Goal: Task Accomplishment & Management: Manage account settings

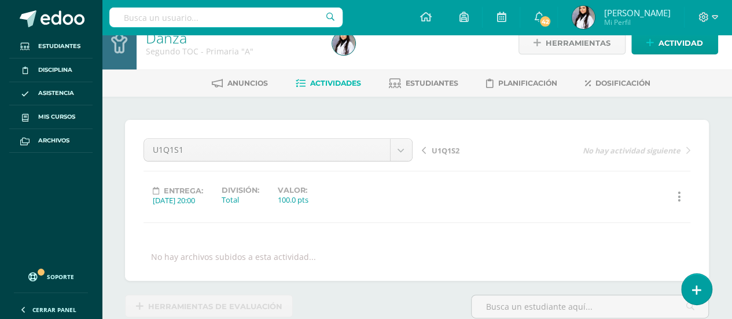
scroll to position [19, 0]
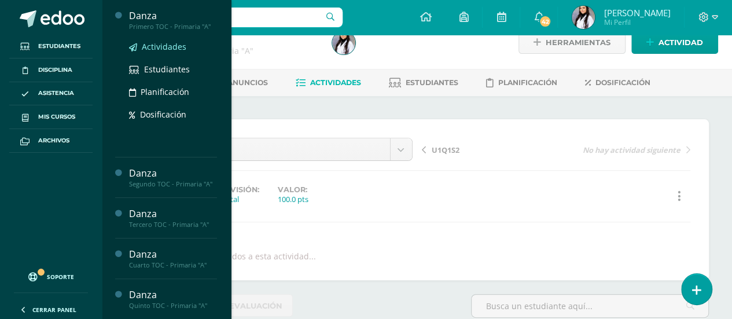
click at [164, 46] on span "Actividades" at bounding box center [164, 46] width 45 height 11
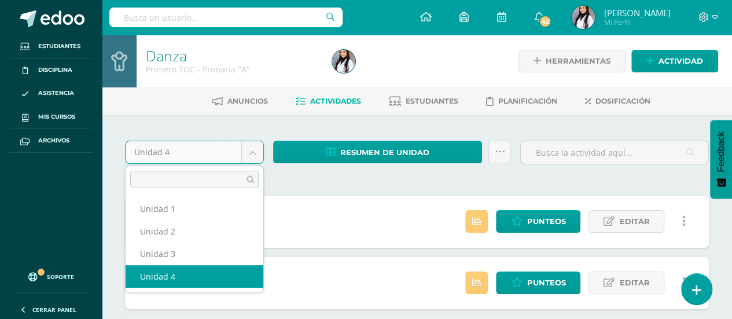
click at [252, 149] on body "Estudiantes Disciplina Asistencia Mis cursos Archivos Soporte Ayuda Reportar un…" at bounding box center [366, 315] width 732 height 631
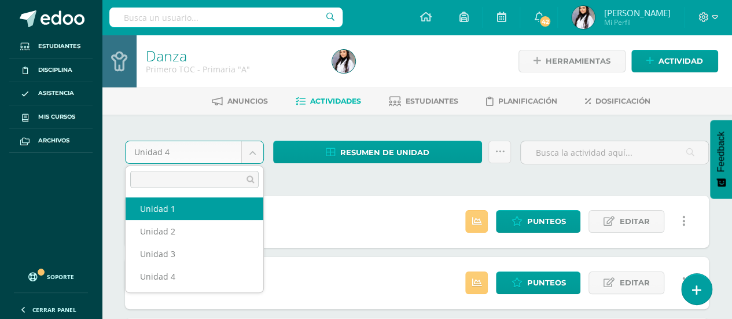
select select "Unidad 1"
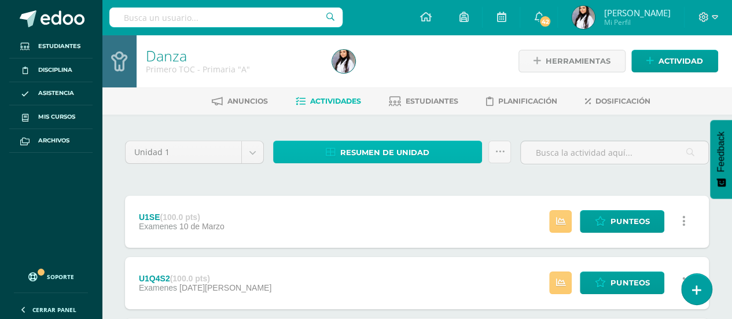
click at [425, 150] on span "Resumen de unidad" at bounding box center [384, 152] width 89 height 21
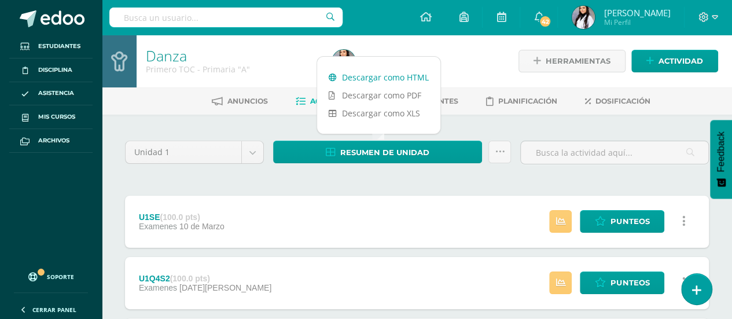
click at [390, 70] on link "Descargar como HTML" at bounding box center [378, 77] width 123 height 18
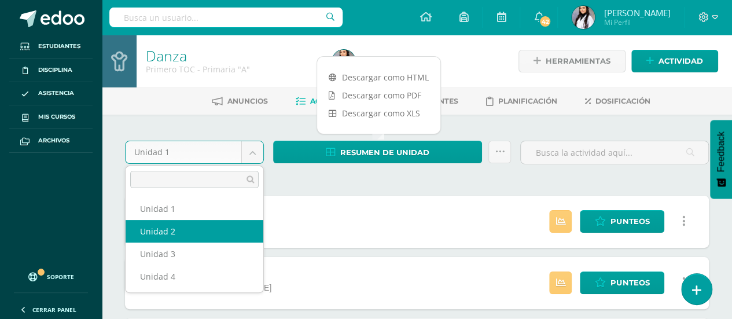
select select "Unidad 2"
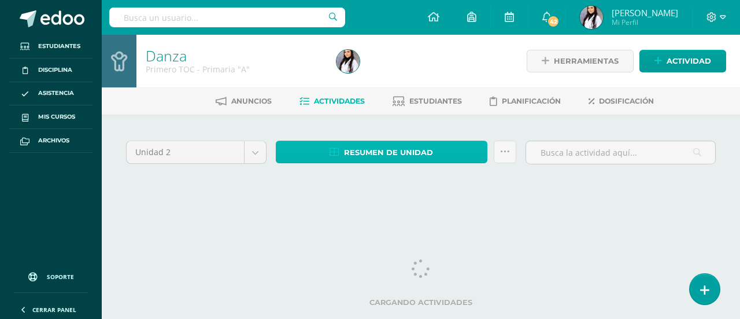
click at [379, 147] on span "Resumen de unidad" at bounding box center [388, 152] width 89 height 21
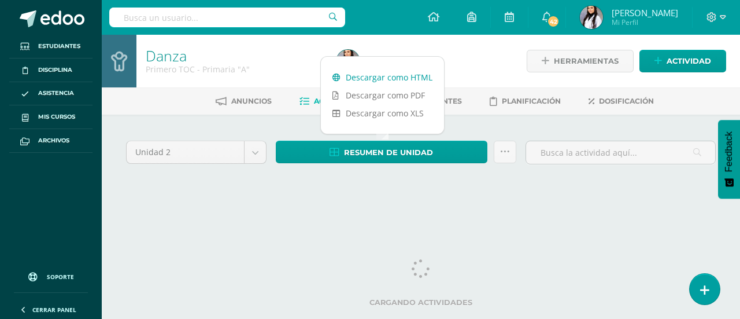
click at [385, 80] on link "Descargar como HTML" at bounding box center [382, 77] width 123 height 18
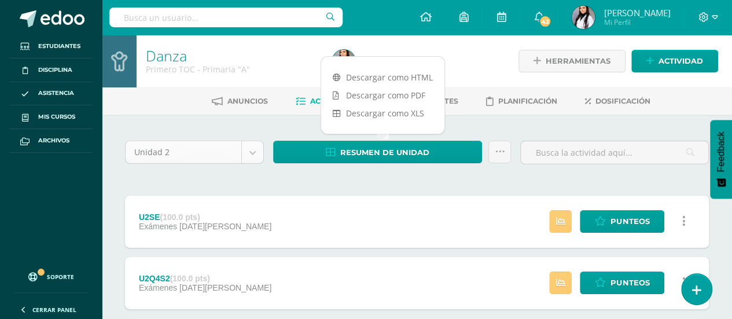
select select "Unidad 3"
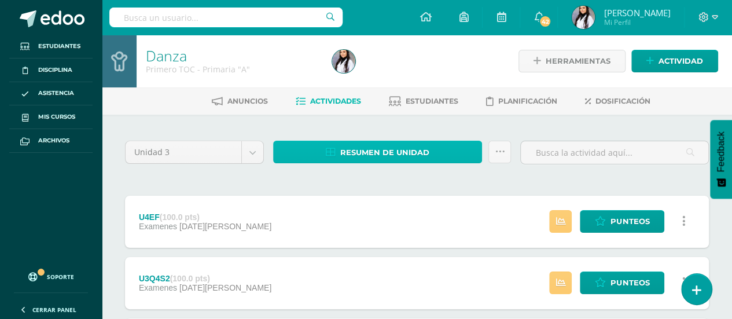
click at [376, 153] on span "Resumen de unidad" at bounding box center [384, 152] width 89 height 21
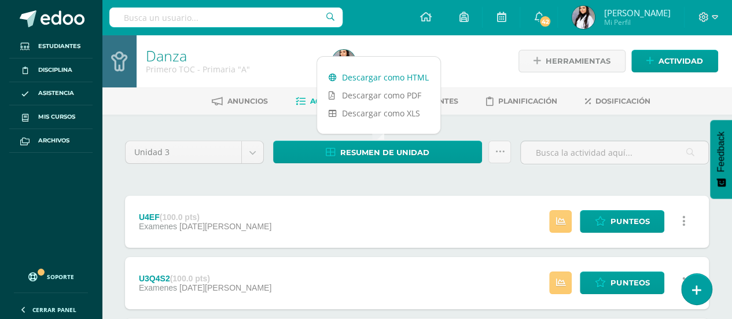
click at [393, 76] on link "Descargar como HTML" at bounding box center [378, 77] width 123 height 18
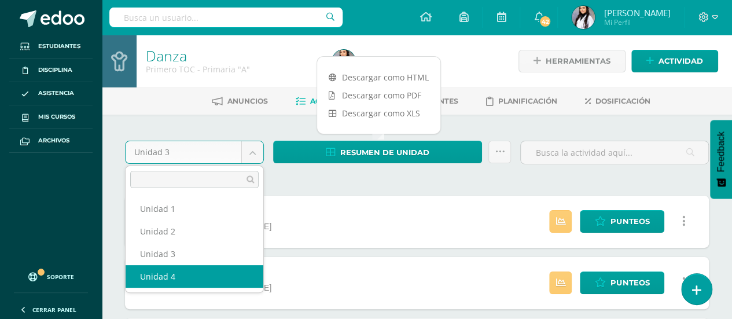
select select "Unidad 4"
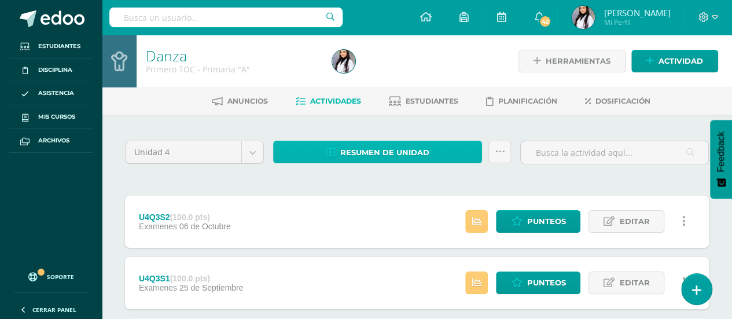
click at [301, 157] on link "Resumen de unidad" at bounding box center [377, 152] width 209 height 23
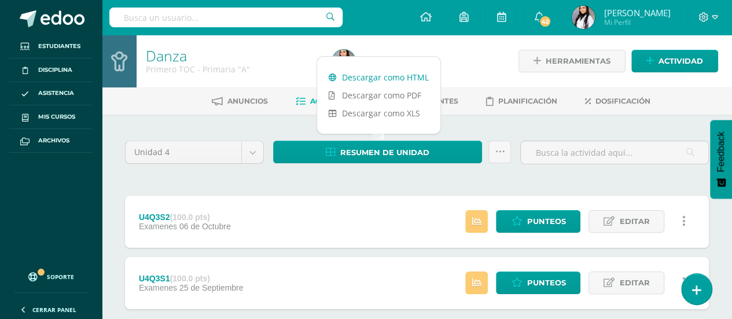
click at [377, 77] on link "Descargar como HTML" at bounding box center [378, 77] width 123 height 18
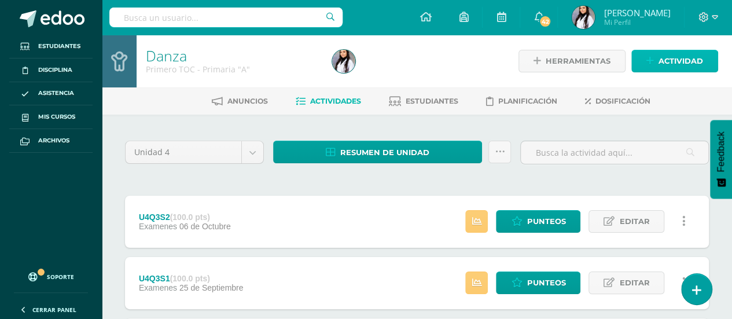
click at [673, 58] on span "Actividad" at bounding box center [680, 60] width 45 height 21
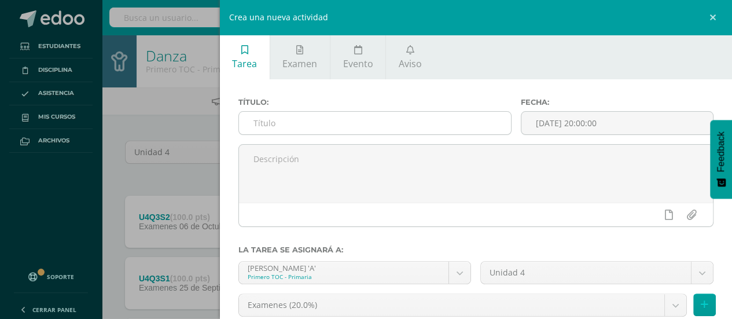
click at [406, 129] on input "text" at bounding box center [375, 123] width 272 height 23
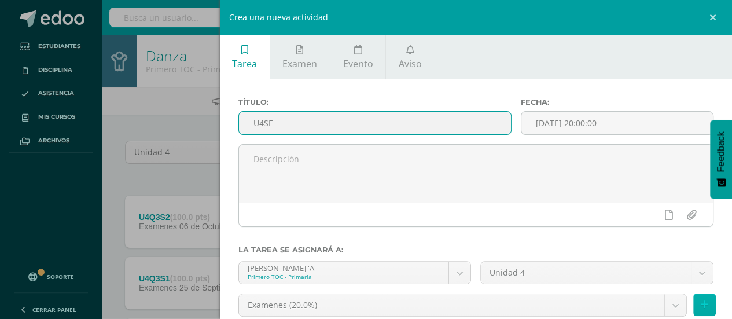
type input "U4SE"
click at [694, 311] on button at bounding box center [704, 304] width 23 height 23
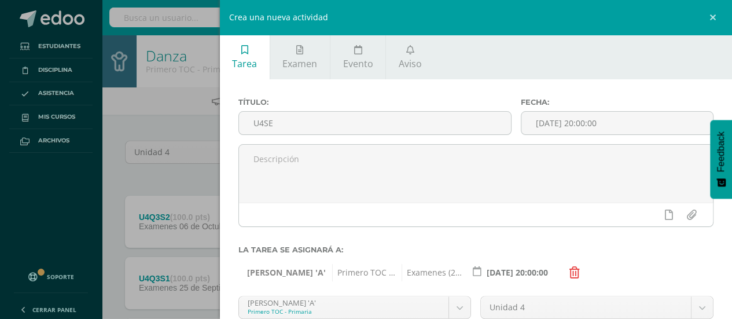
scroll to position [126, 0]
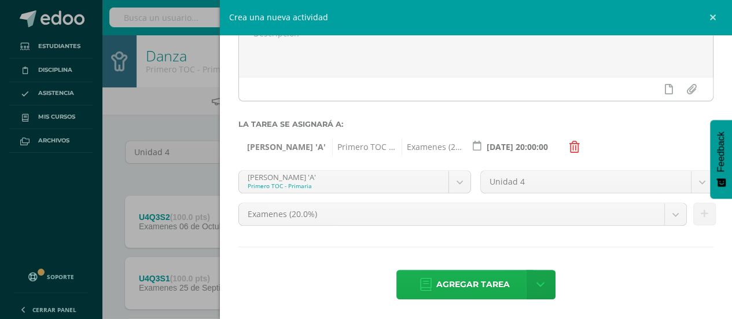
click at [470, 285] on span "Agregar tarea" at bounding box center [472, 284] width 73 height 28
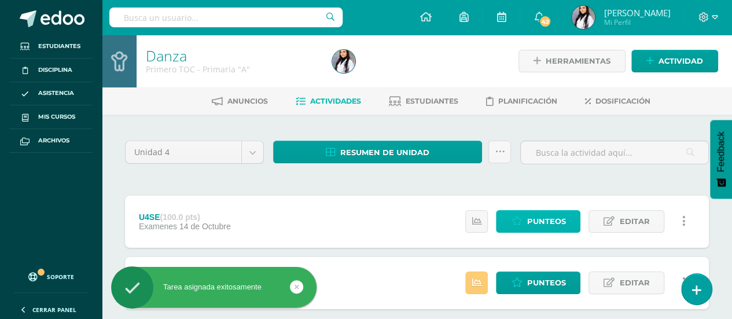
click at [540, 215] on span "Punteos" at bounding box center [545, 221] width 39 height 21
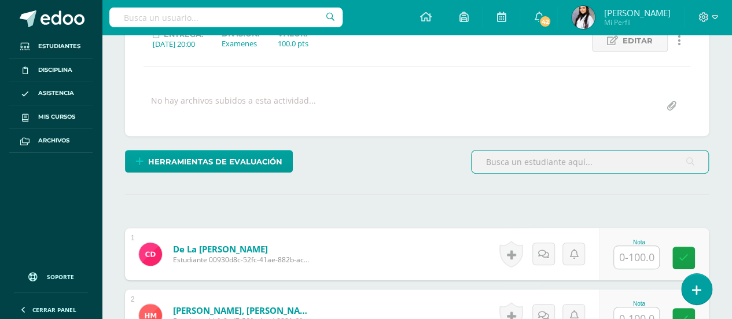
scroll to position [175, 0]
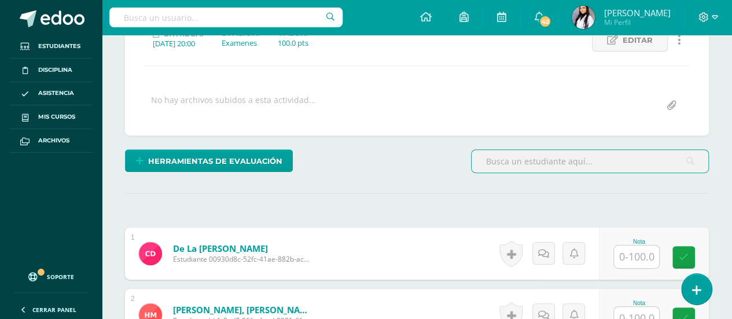
click at [643, 251] on input "text" at bounding box center [636, 256] width 45 height 23
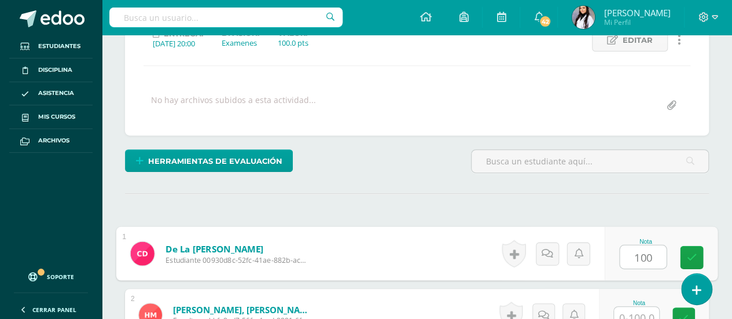
type input "100"
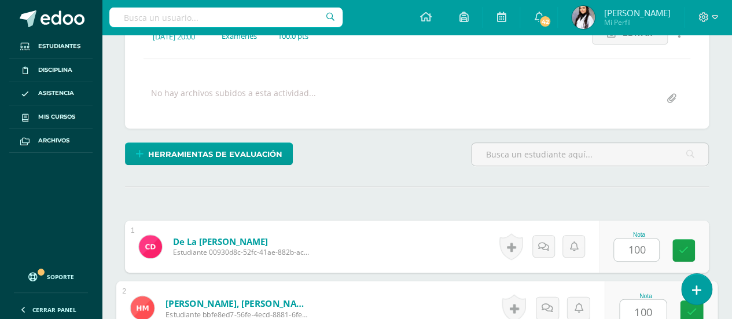
type input "100"
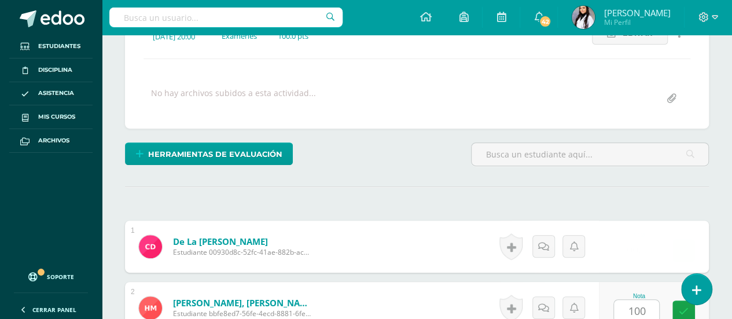
scroll to position [391, 0]
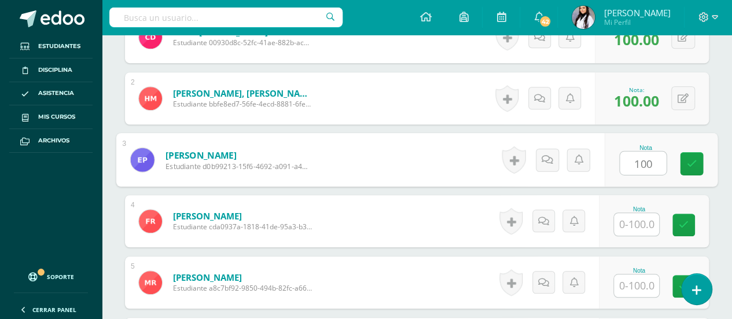
type input "100"
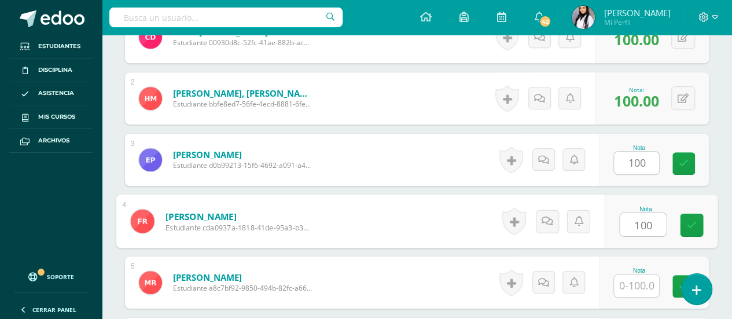
type input "100"
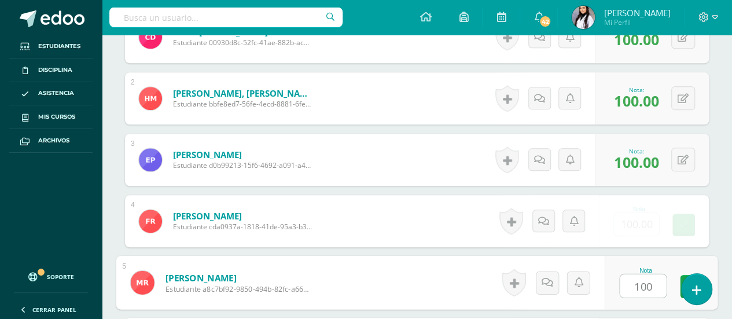
type input "100"
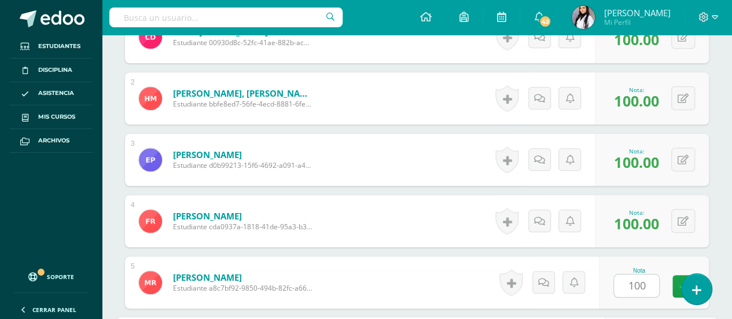
scroll to position [575, 0]
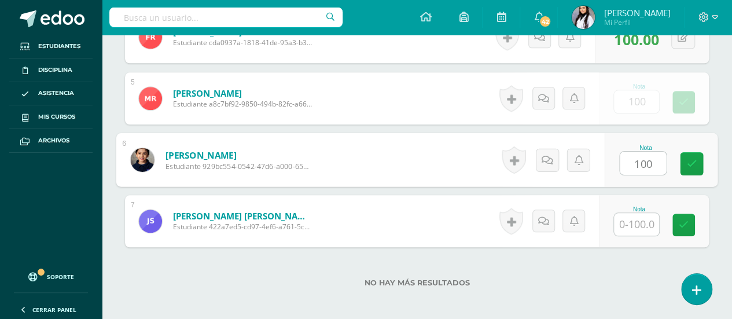
type input "100"
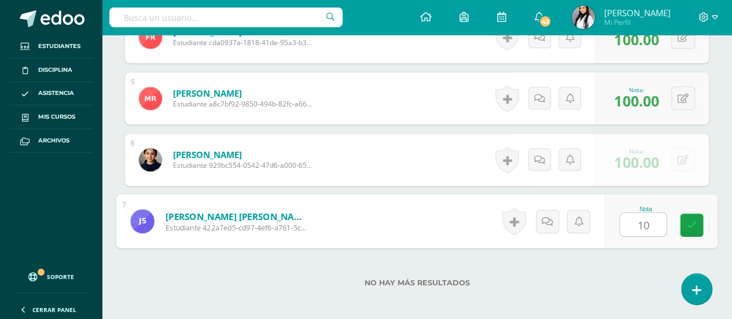
type input "100"
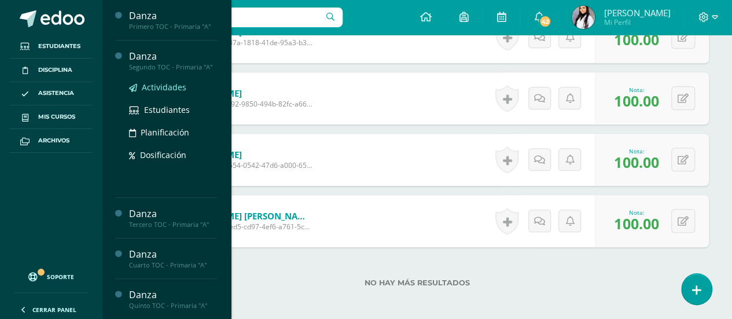
click at [155, 84] on span "Actividades" at bounding box center [164, 87] width 45 height 11
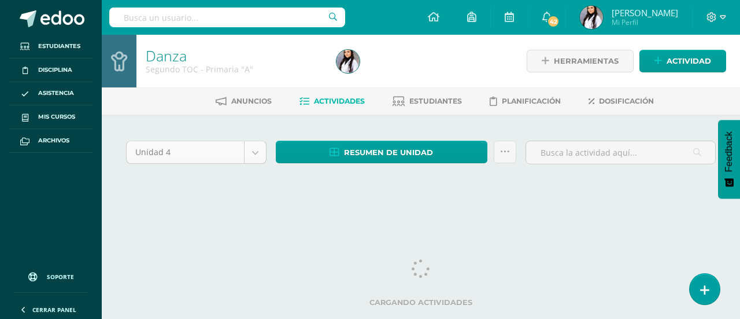
click at [252, 152] on body "Estudiantes Disciplina Asistencia Mis cursos Archivos Soporte Ayuda Reportar un…" at bounding box center [370, 109] width 740 height 219
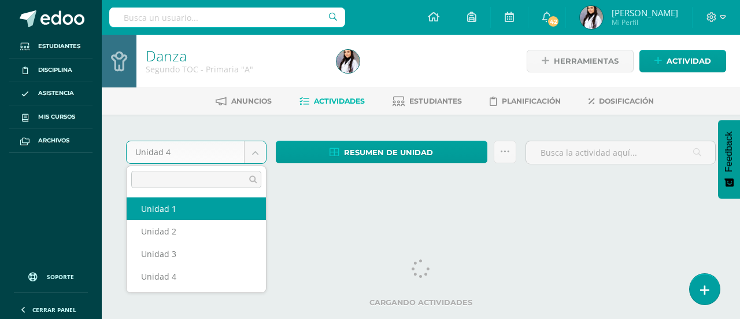
select select "Unidad 1"
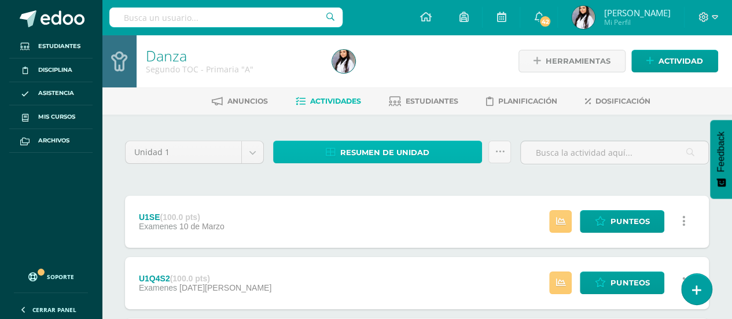
click at [318, 150] on link "Resumen de unidad" at bounding box center [377, 152] width 209 height 23
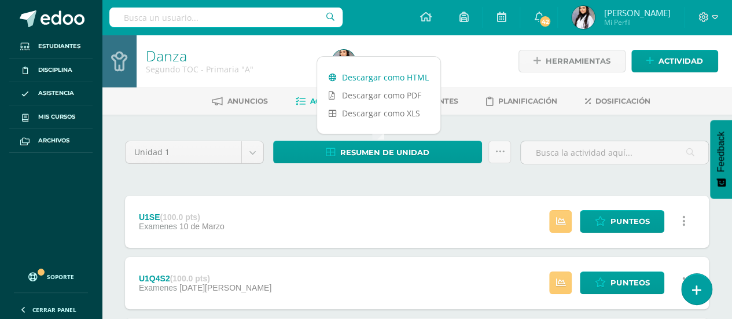
click at [373, 80] on link "Descargar como HTML" at bounding box center [378, 77] width 123 height 18
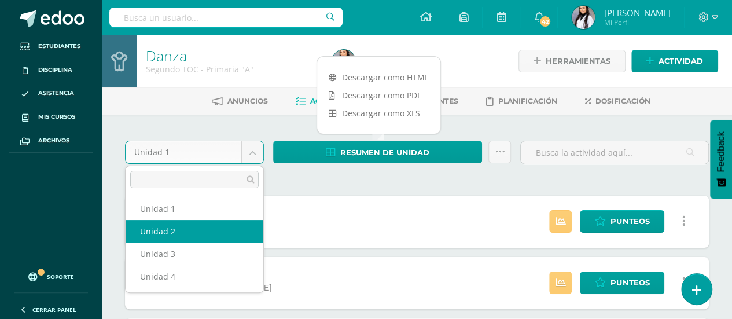
select select "Unidad 2"
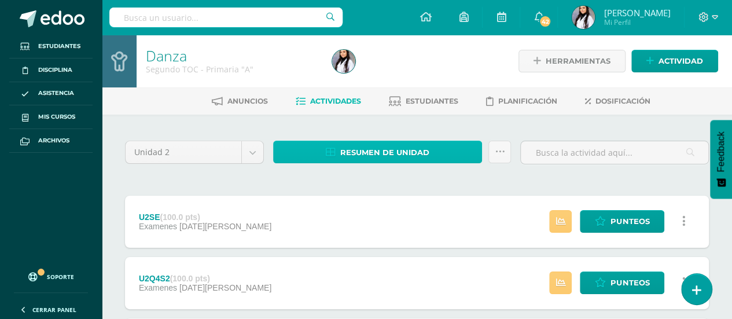
click at [385, 154] on span "Resumen de unidad" at bounding box center [384, 152] width 89 height 21
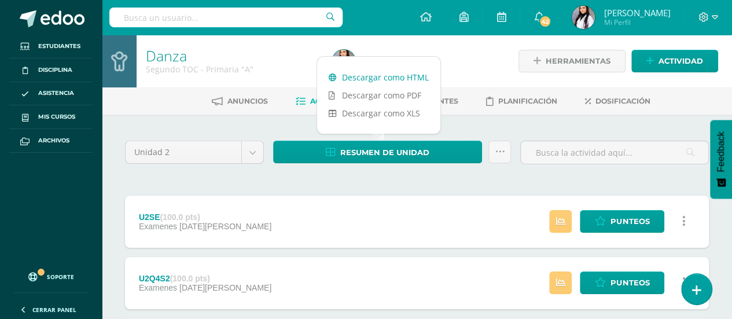
click at [385, 74] on link "Descargar como HTML" at bounding box center [378, 77] width 123 height 18
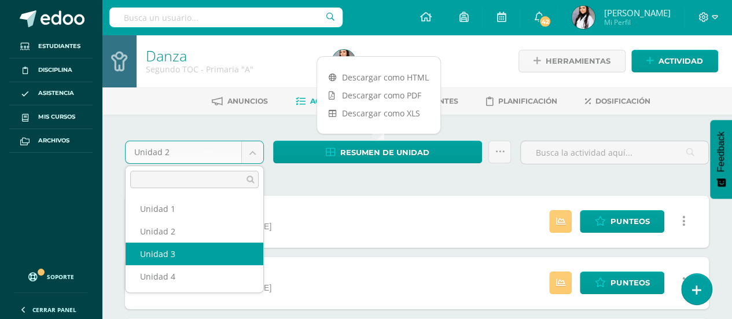
select select "Unidad 3"
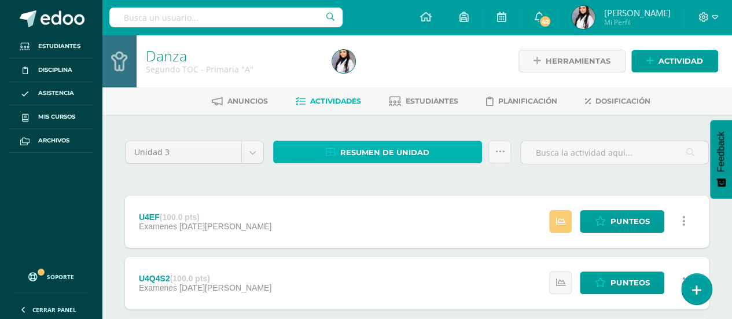
click at [386, 157] on span "Resumen de unidad" at bounding box center [384, 152] width 89 height 21
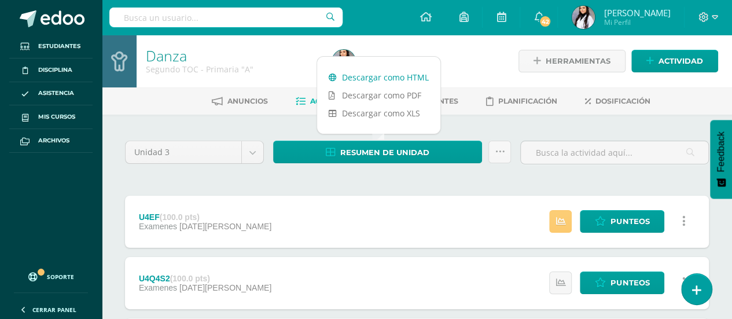
click at [371, 76] on link "Descargar como HTML" at bounding box center [378, 77] width 123 height 18
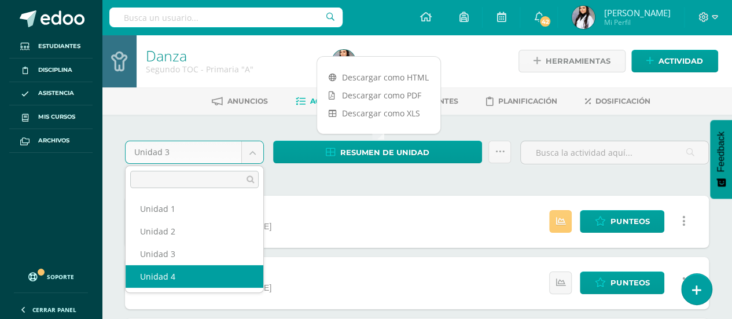
select select "Unidad 4"
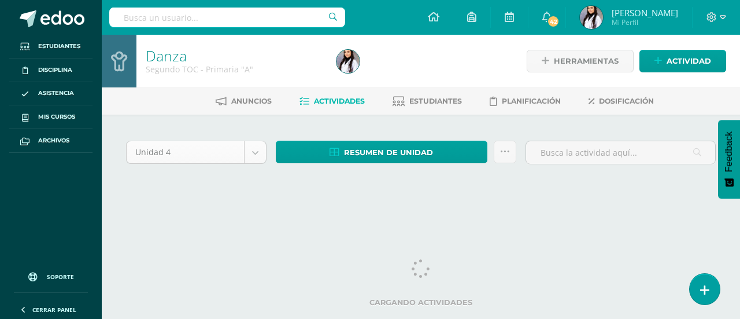
click at [251, 151] on body "Estudiantes Disciplina Asistencia Mis cursos Archivos Soporte Ayuda Reportar un…" at bounding box center [370, 109] width 740 height 219
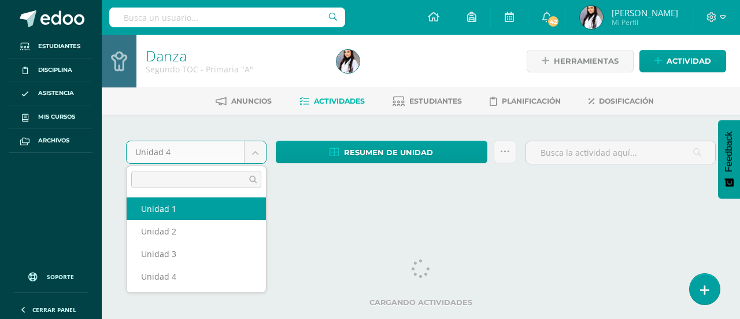
select select "Unidad 1"
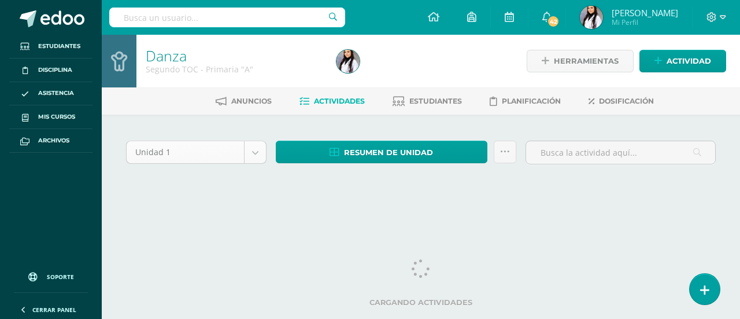
click at [253, 150] on body "Estudiantes Disciplina Asistencia Mis cursos Archivos Soporte Ayuda Reportar un…" at bounding box center [370, 109] width 740 height 219
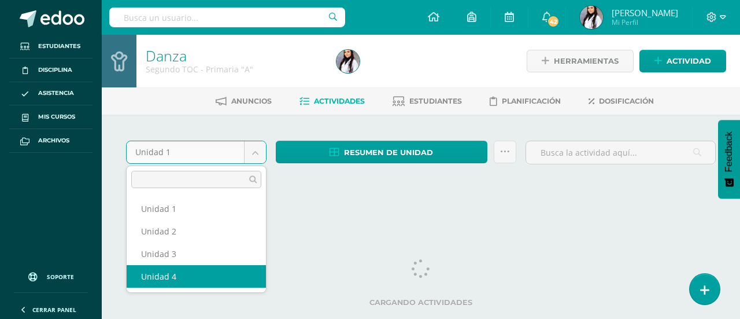
select select "Unidad 4"
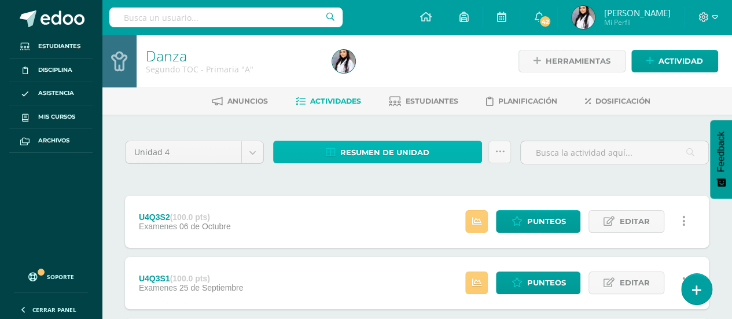
click at [407, 157] on span "Resumen de unidad" at bounding box center [384, 152] width 89 height 21
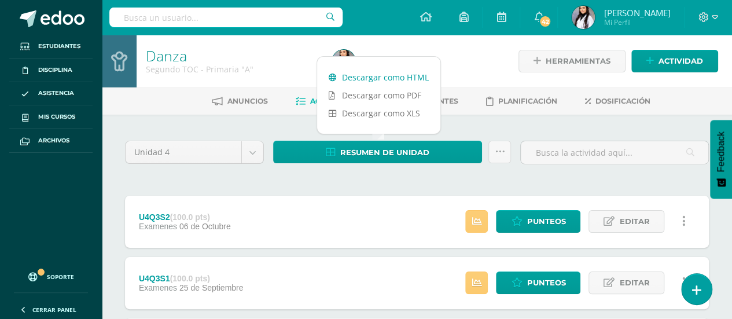
click at [378, 78] on link "Descargar como HTML" at bounding box center [378, 77] width 123 height 18
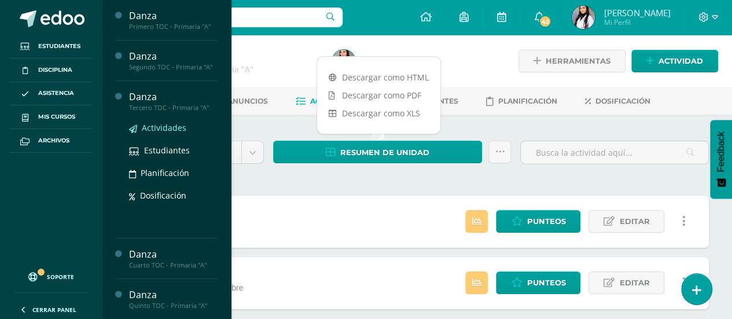
click at [152, 125] on span "Actividades" at bounding box center [164, 127] width 45 height 11
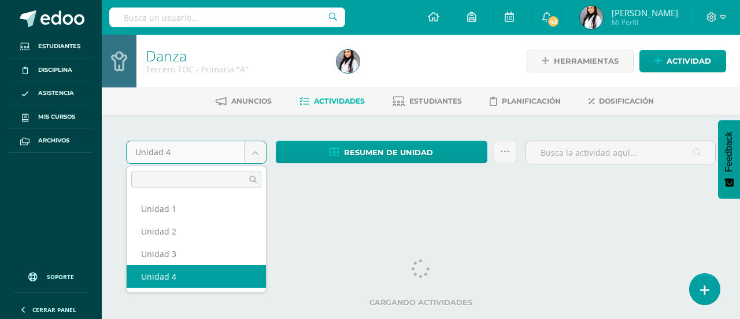
click at [169, 156] on body "Estudiantes Disciplina Asistencia Mis cursos Archivos Soporte Ayuda Reportar un…" at bounding box center [370, 109] width 740 height 219
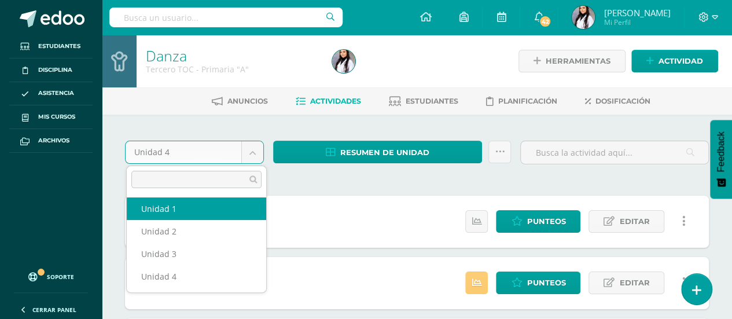
select select "Unidad 1"
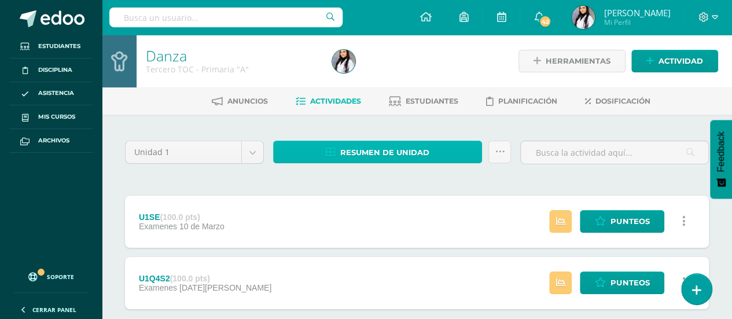
click at [369, 150] on span "Resumen de unidad" at bounding box center [384, 152] width 89 height 21
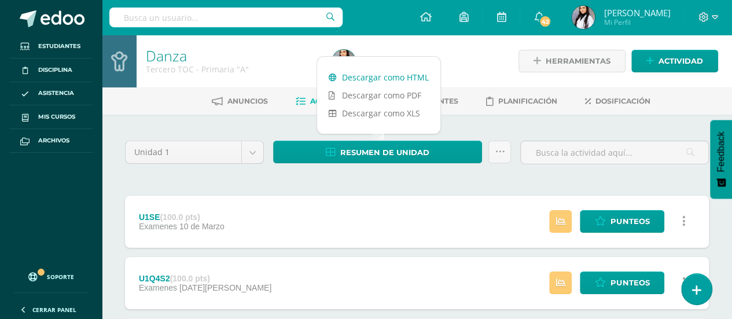
click at [344, 78] on link "Descargar como HTML" at bounding box center [378, 77] width 123 height 18
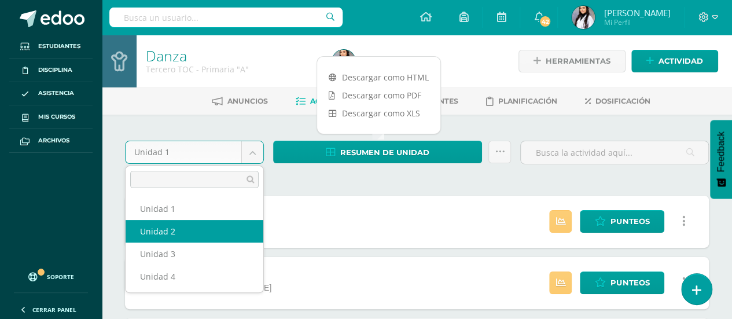
select select "Unidad 2"
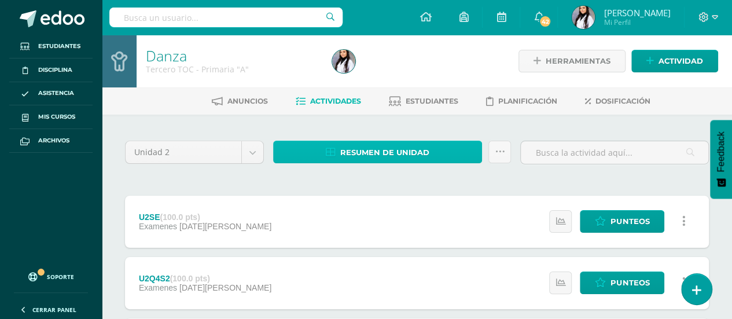
click at [337, 152] on link "Resumen de unidad" at bounding box center [377, 152] width 209 height 23
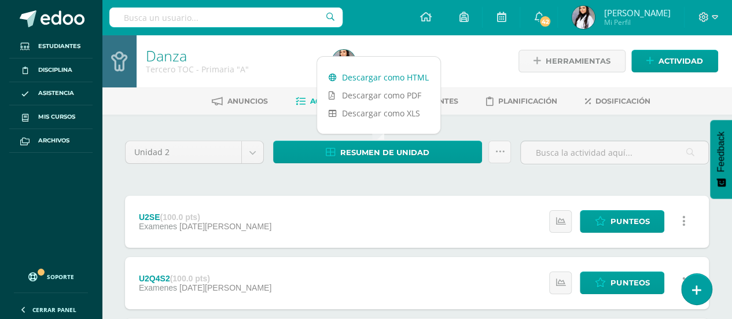
click at [348, 77] on link "Descargar como HTML" at bounding box center [378, 77] width 123 height 18
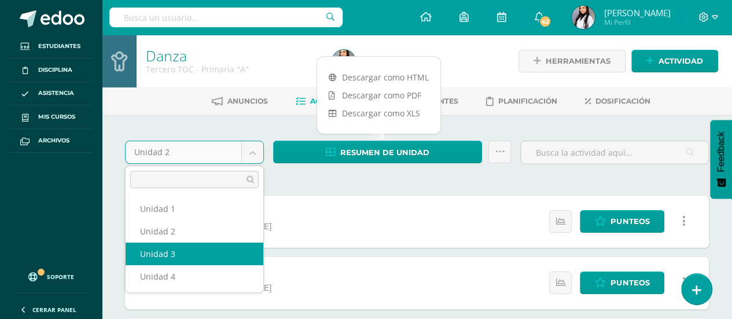
select select "Unidad 3"
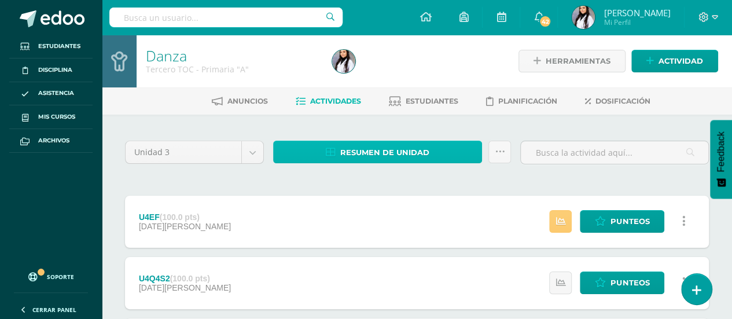
click at [413, 146] on span "Resumen de unidad" at bounding box center [384, 152] width 89 height 21
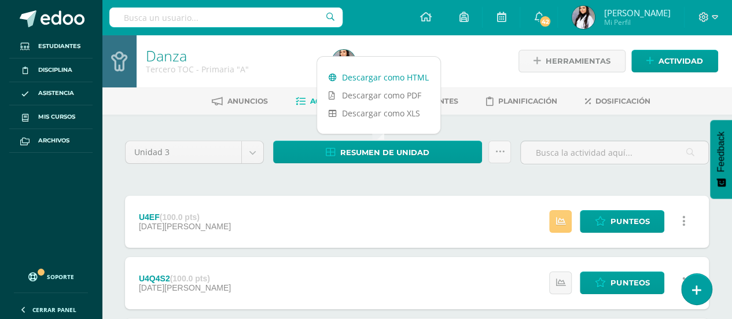
click at [373, 73] on link "Descargar como HTML" at bounding box center [378, 77] width 123 height 18
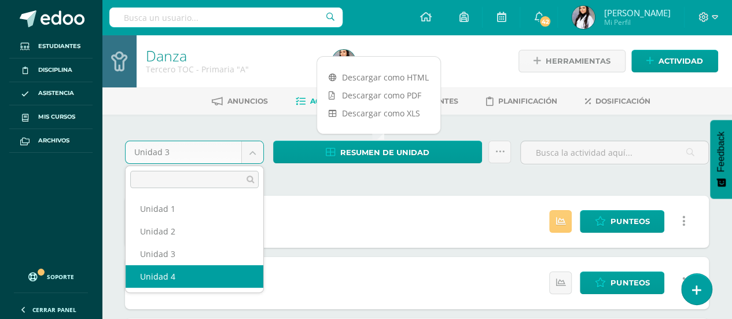
select select "Unidad 4"
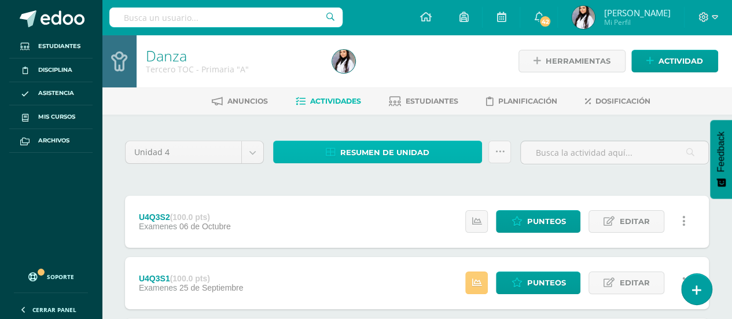
click at [442, 151] on link "Resumen de unidad" at bounding box center [377, 152] width 209 height 23
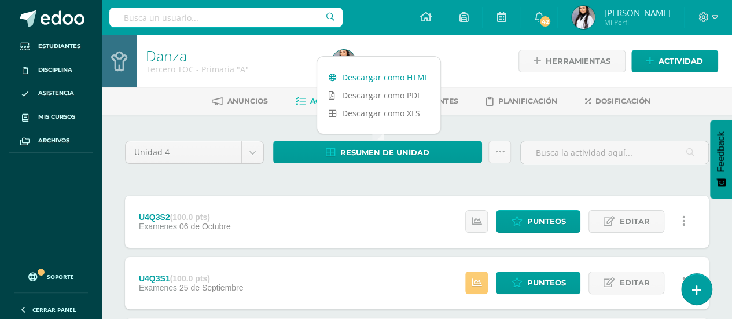
click at [383, 79] on link "Descargar como HTML" at bounding box center [378, 77] width 123 height 18
click at [396, 79] on link "Descargar como HTML" at bounding box center [378, 77] width 123 height 18
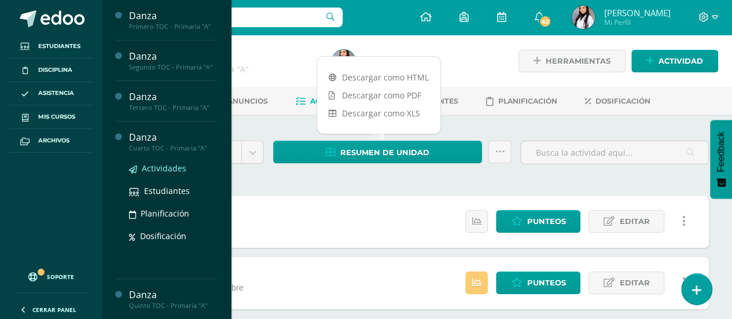
click at [167, 167] on span "Actividades" at bounding box center [164, 168] width 45 height 11
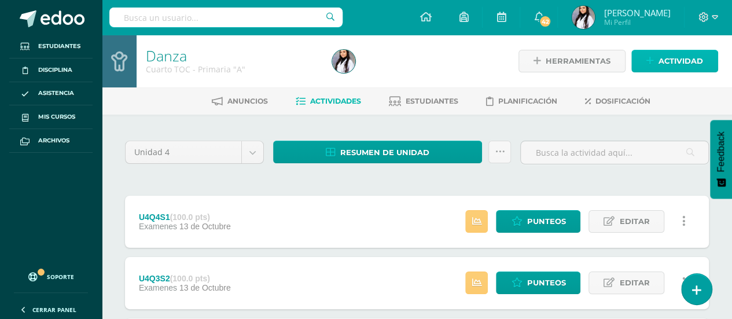
click at [658, 61] on span "Actividad" at bounding box center [680, 60] width 45 height 21
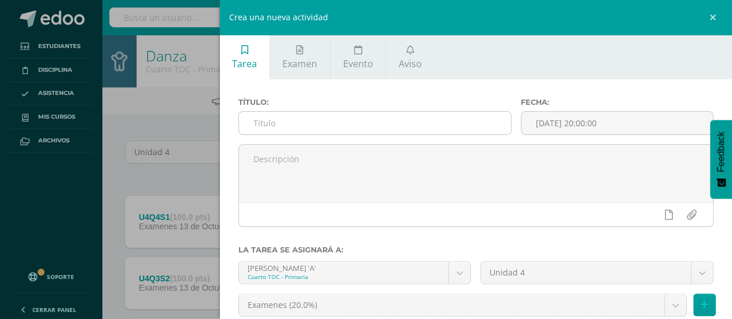
click at [440, 117] on input "text" at bounding box center [375, 123] width 272 height 23
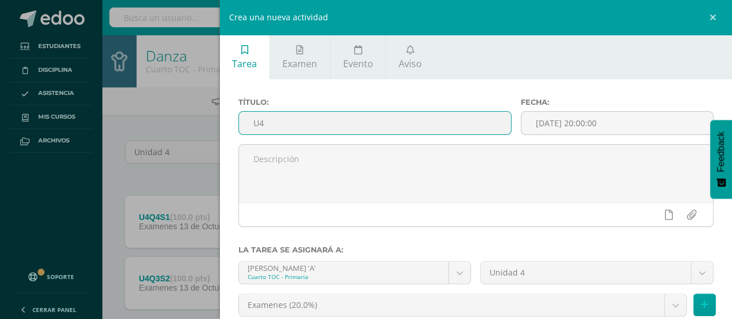
type input "U"
click at [187, 119] on div "Crea una nueva actividad Tarea Examen Evento Aviso Título: Fecha: 2025-10-14 20…" at bounding box center [366, 159] width 732 height 319
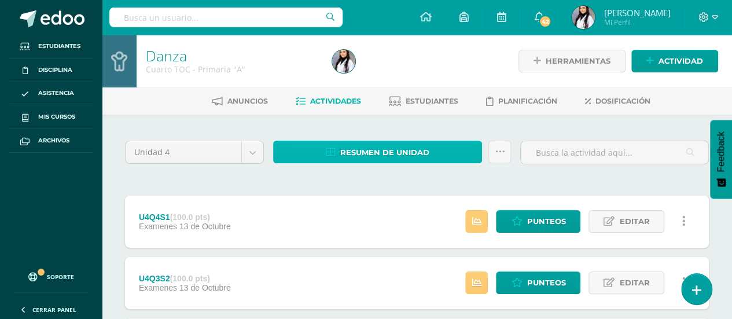
click at [290, 156] on link "Resumen de unidad" at bounding box center [377, 152] width 209 height 23
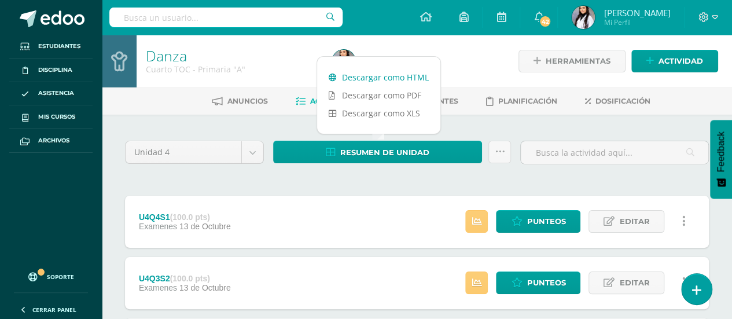
click at [350, 82] on link "Descargar como HTML" at bounding box center [378, 77] width 123 height 18
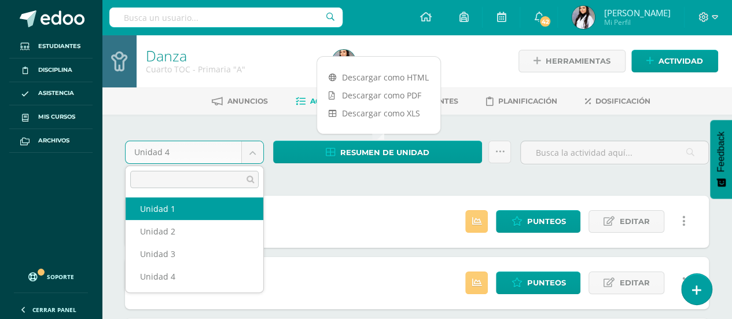
select select "Unidad 1"
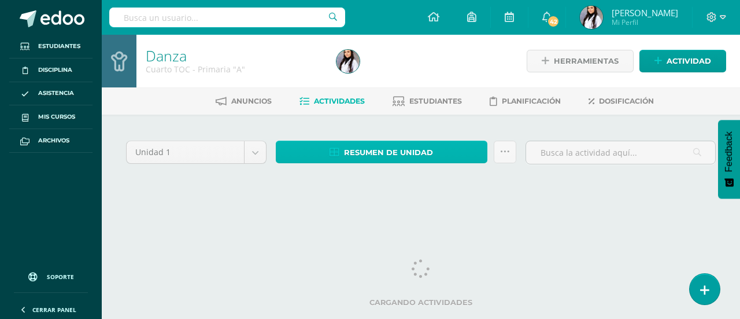
click at [371, 156] on span "Resumen de unidad" at bounding box center [388, 152] width 89 height 21
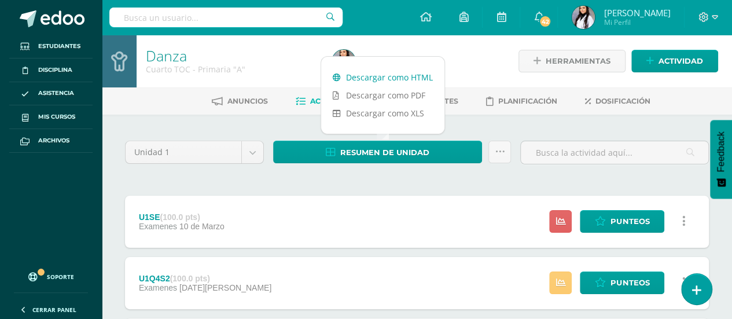
click at [414, 78] on link "Descargar como HTML" at bounding box center [382, 77] width 123 height 18
click at [401, 111] on link "Descargar como XLS" at bounding box center [382, 113] width 123 height 18
click at [374, 111] on link "Descargar como XLS" at bounding box center [382, 113] width 123 height 18
